Goal: Task Accomplishment & Management: Manage account settings

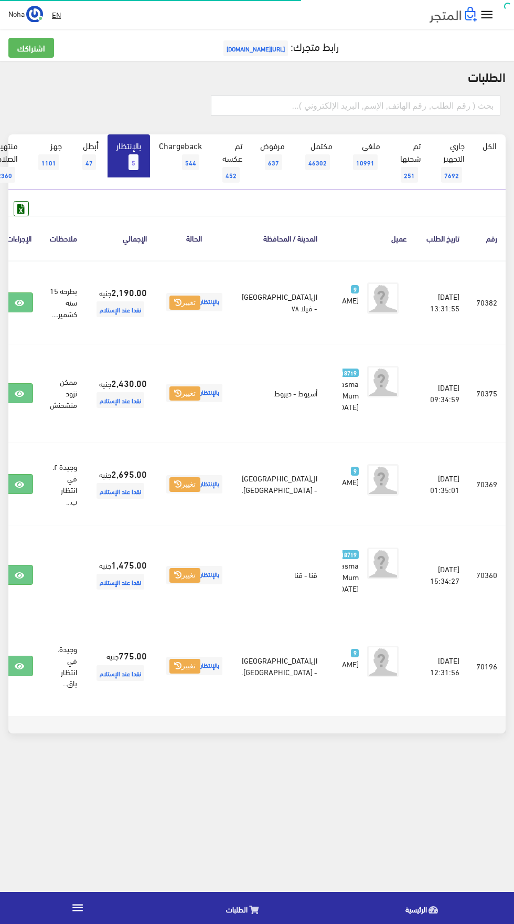
scroll to position [0, -27]
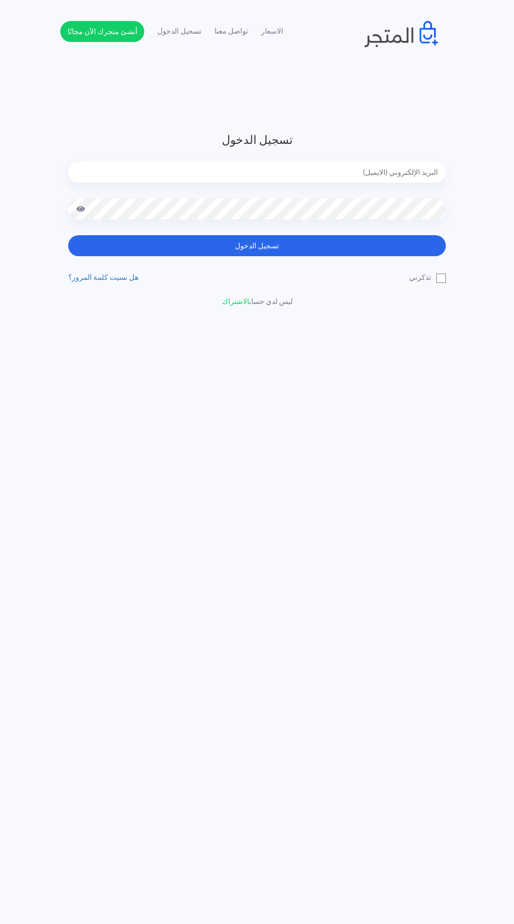
click at [418, 178] on input "email" at bounding box center [257, 172] width 378 height 21
type input "[EMAIL_ADDRESS][DOMAIN_NAME]"
click at [68, 235] on button "تسجيل الدخول" at bounding box center [257, 245] width 378 height 21
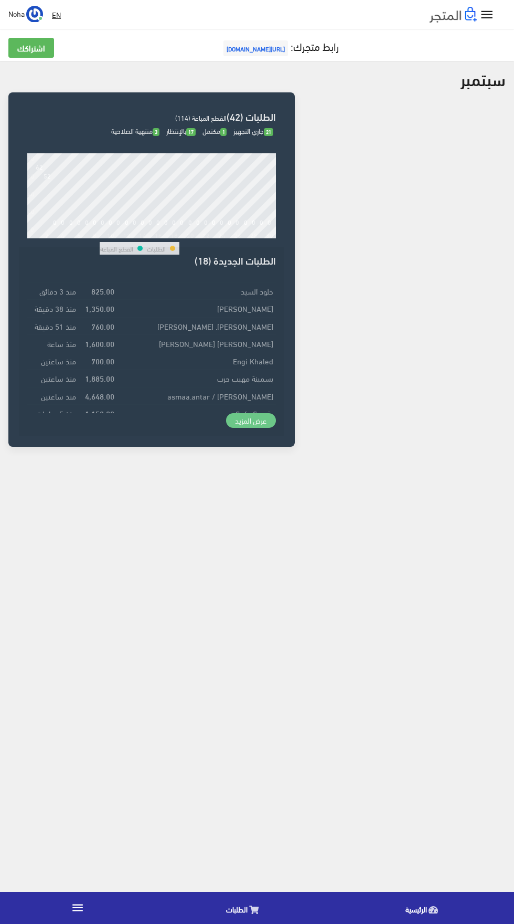
click at [262, 423] on link "عرض المزيد" at bounding box center [251, 420] width 50 height 15
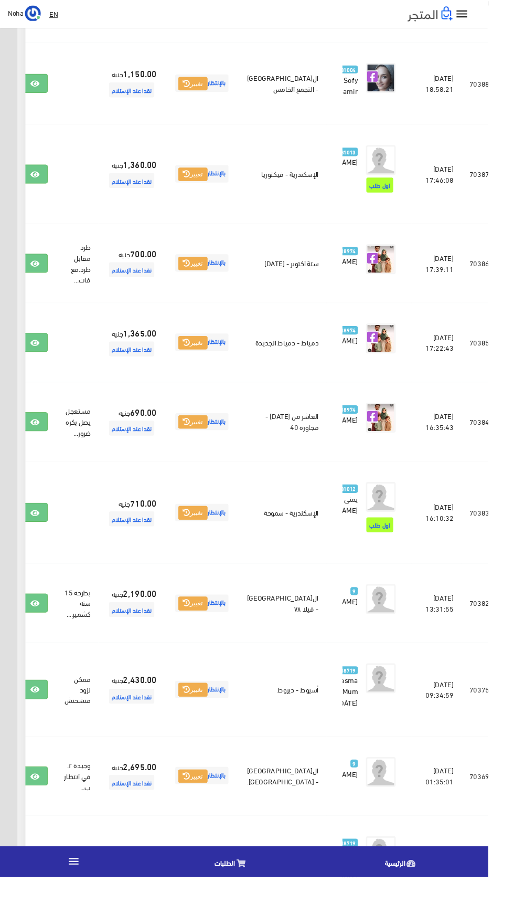
scroll to position [874, -27]
